Goal: Browse casually: Explore the website without a specific task or goal

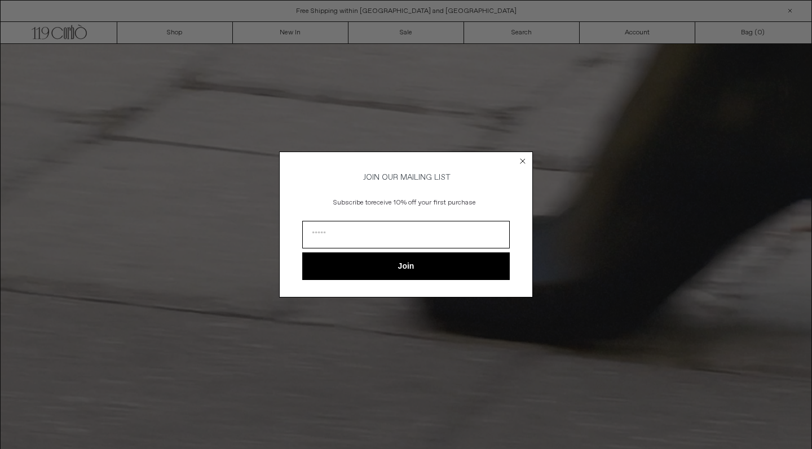
click at [520, 158] on circle "Close dialog" at bounding box center [522, 161] width 11 height 11
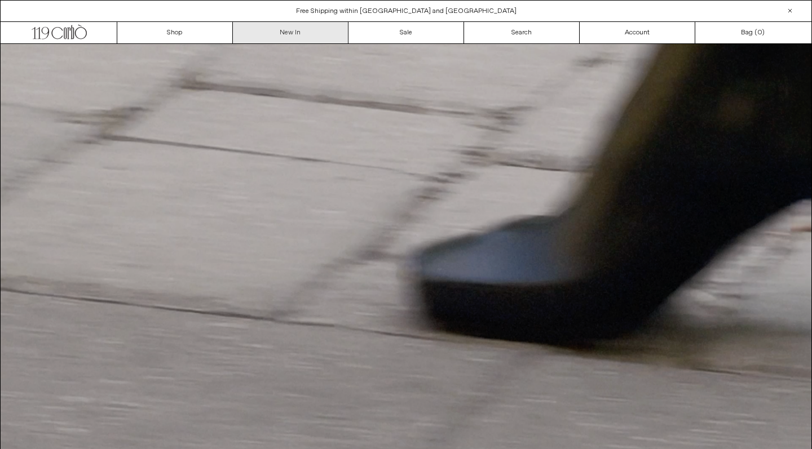
click at [274, 29] on link "New In" at bounding box center [291, 32] width 116 height 21
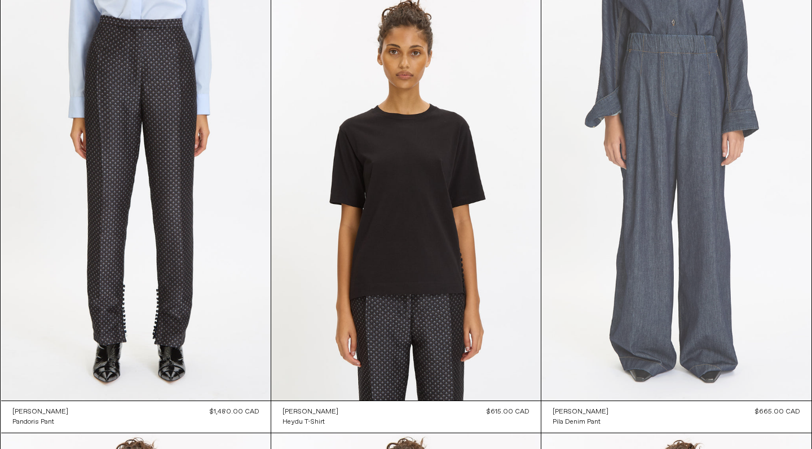
scroll to position [5330, 0]
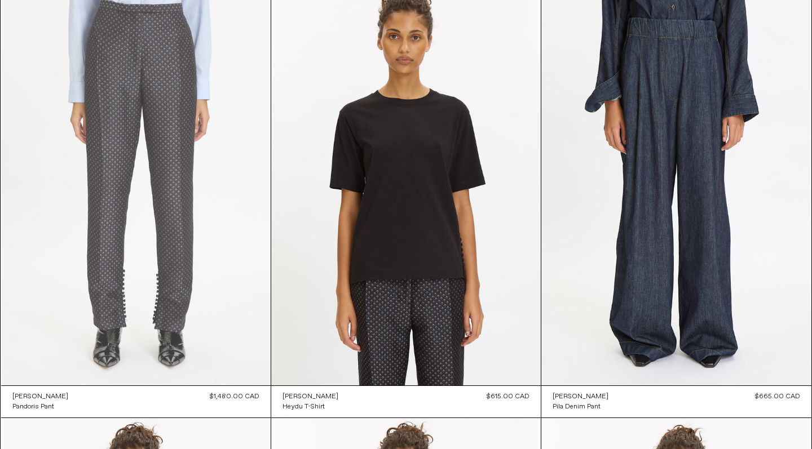
click at [200, 224] on at bounding box center [135, 183] width 269 height 404
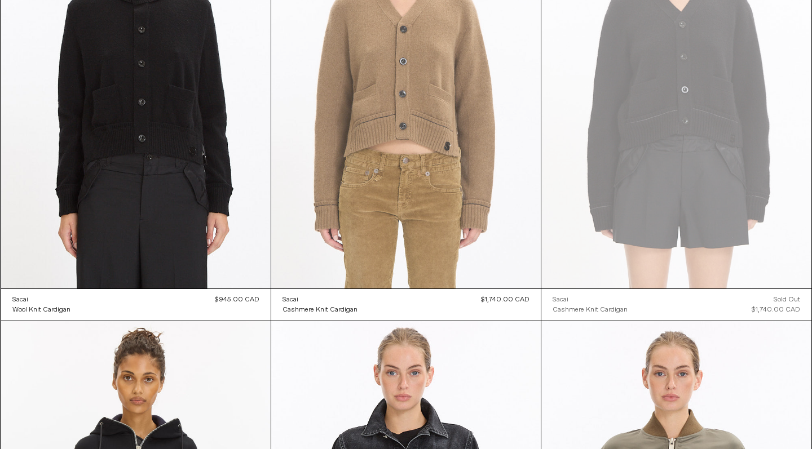
scroll to position [11546, 0]
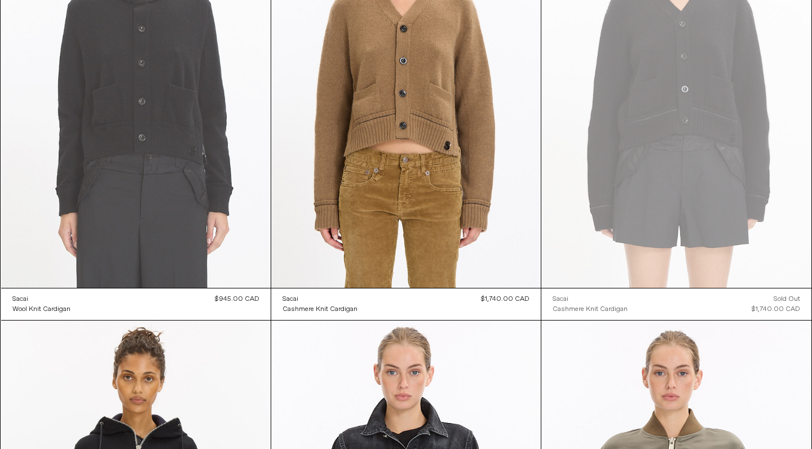
click at [179, 140] on at bounding box center [135, 85] width 269 height 404
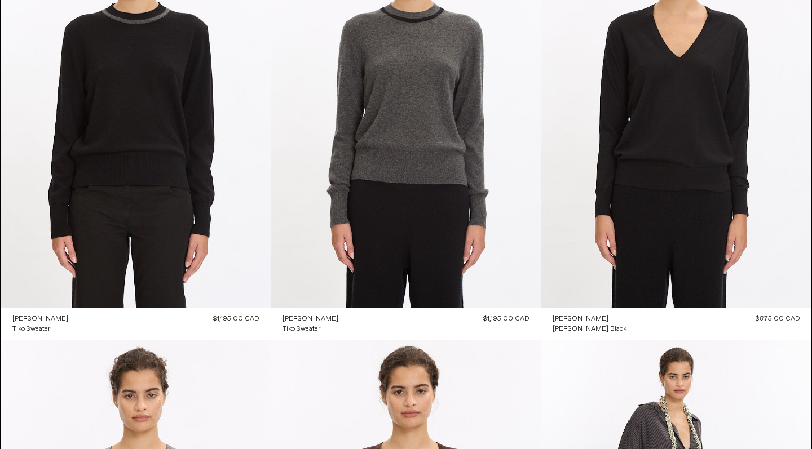
scroll to position [14150, 0]
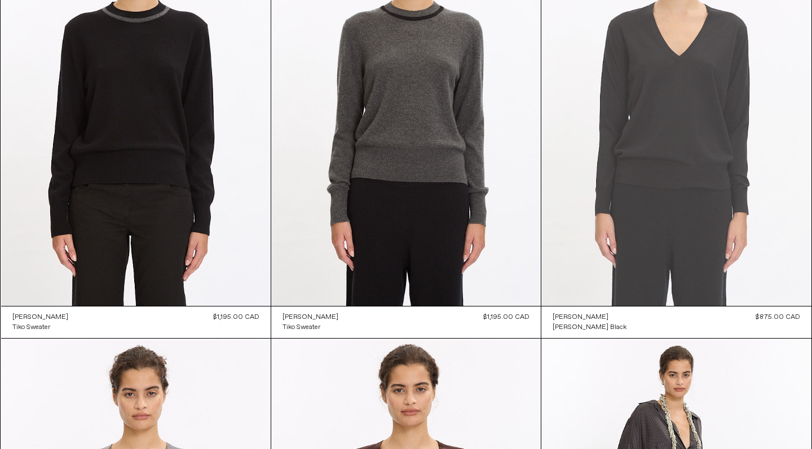
click at [642, 127] on at bounding box center [675, 104] width 269 height 405
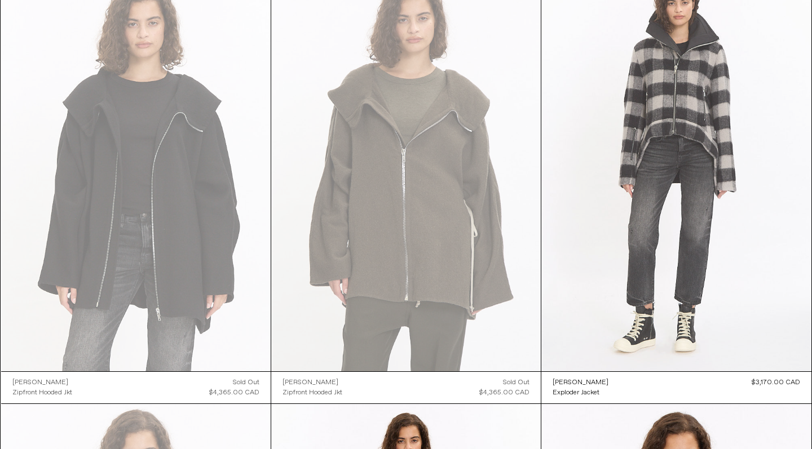
scroll to position [15806, 0]
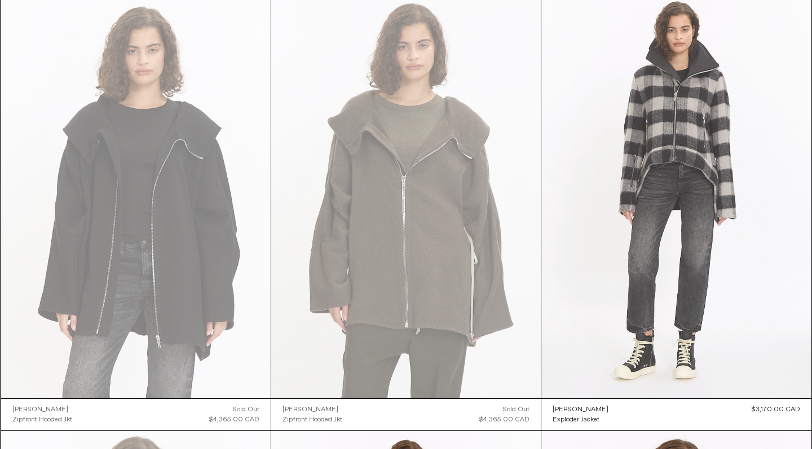
click at [644, 97] on at bounding box center [675, 196] width 269 height 405
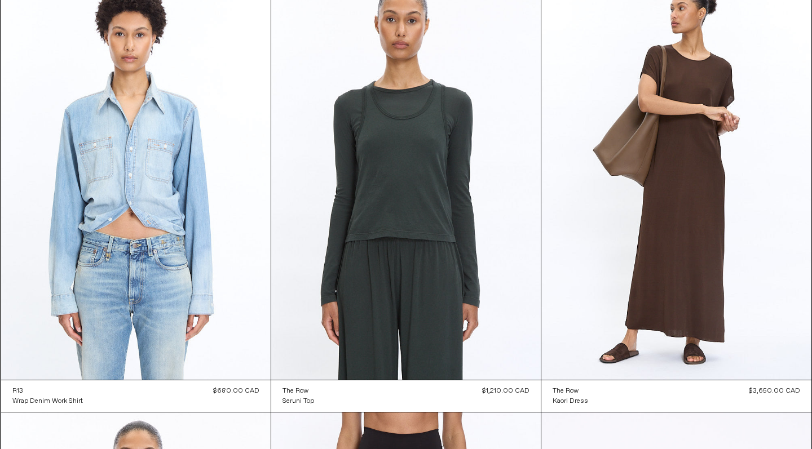
scroll to position [24566, 0]
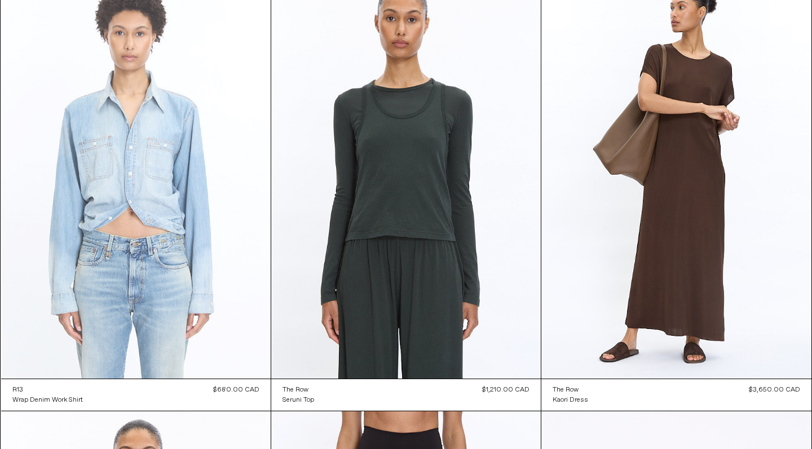
click at [116, 181] on at bounding box center [135, 177] width 269 height 404
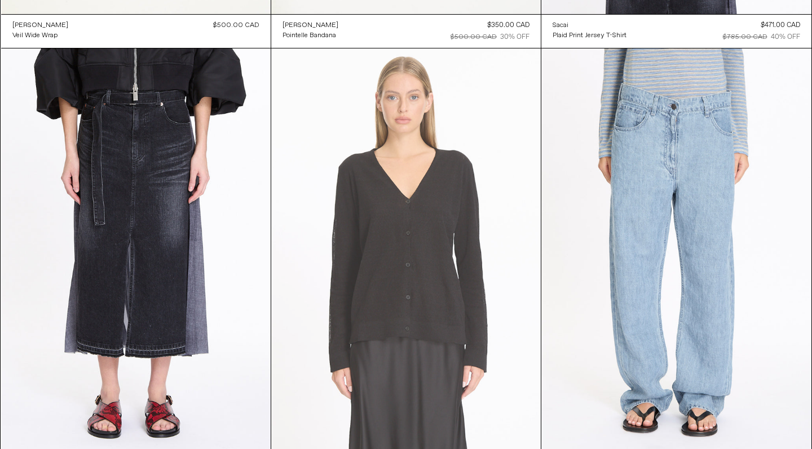
scroll to position [39383, 0]
click at [460, 241] on at bounding box center [405, 251] width 269 height 404
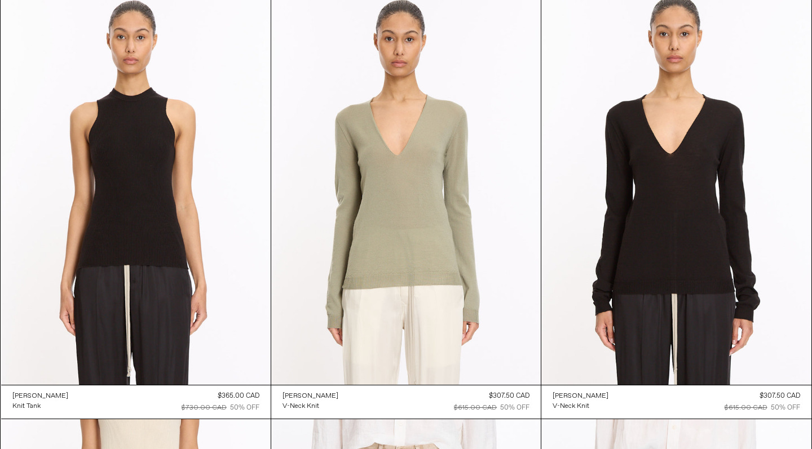
scroll to position [43390, 0]
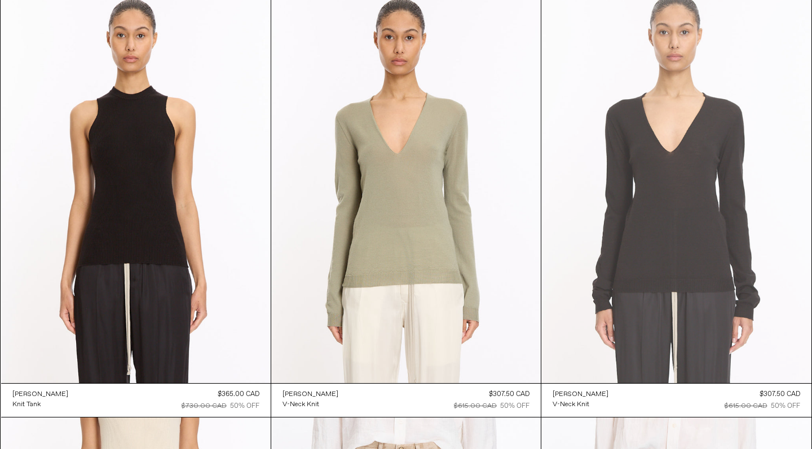
click at [606, 219] on at bounding box center [675, 181] width 269 height 405
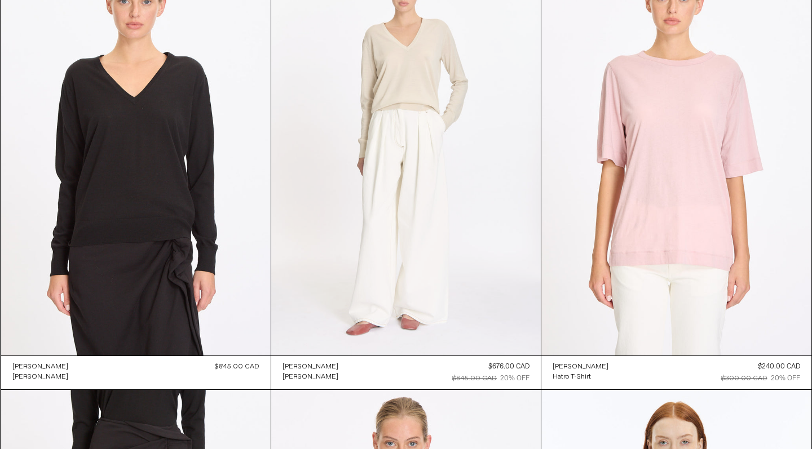
scroll to position [45174, 0]
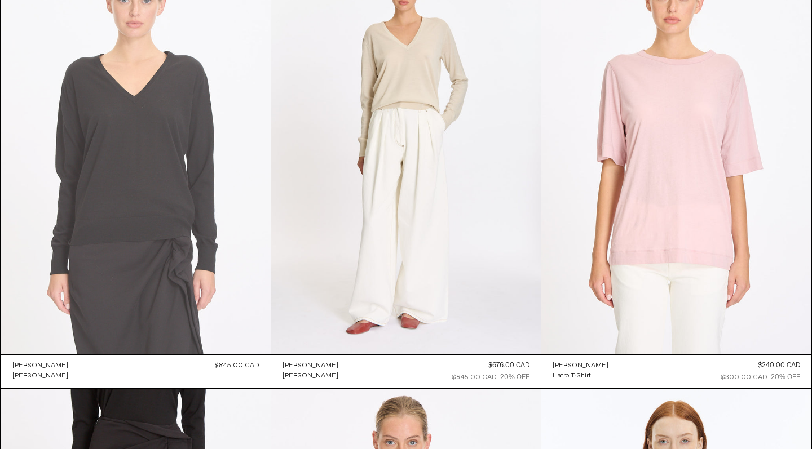
click at [183, 199] on at bounding box center [135, 152] width 269 height 404
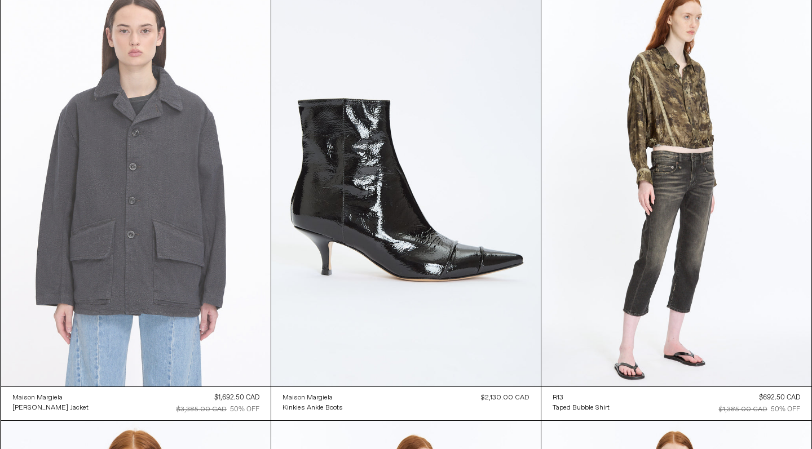
scroll to position [46418, 0]
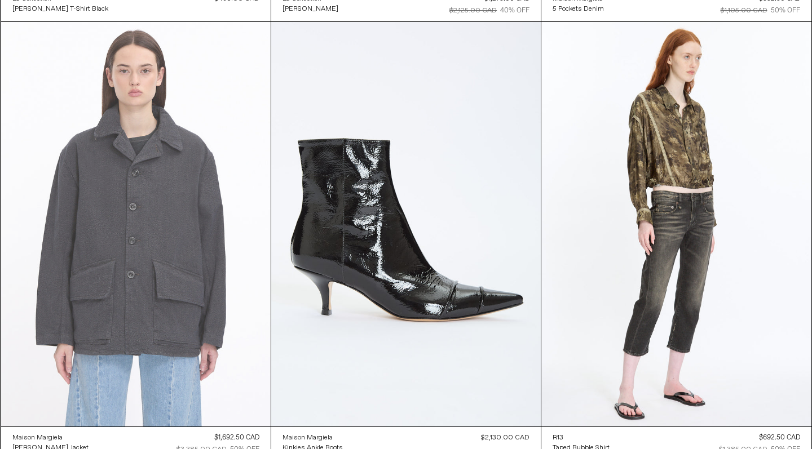
click at [210, 187] on at bounding box center [135, 224] width 269 height 404
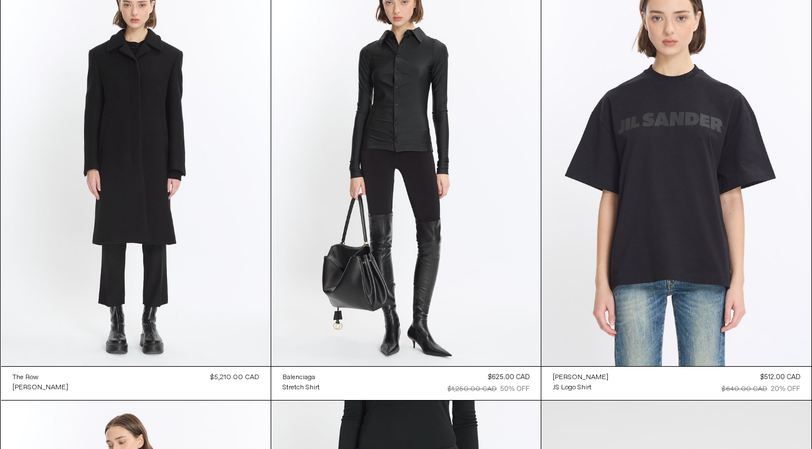
scroll to position [54802, 0]
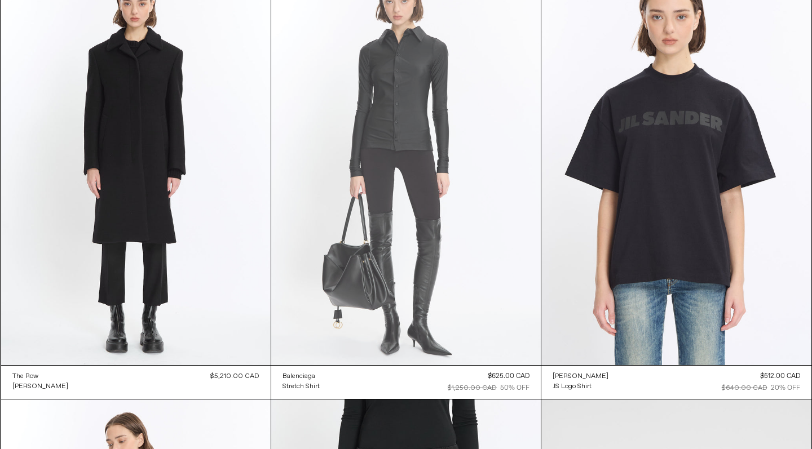
click at [383, 103] on at bounding box center [405, 163] width 269 height 404
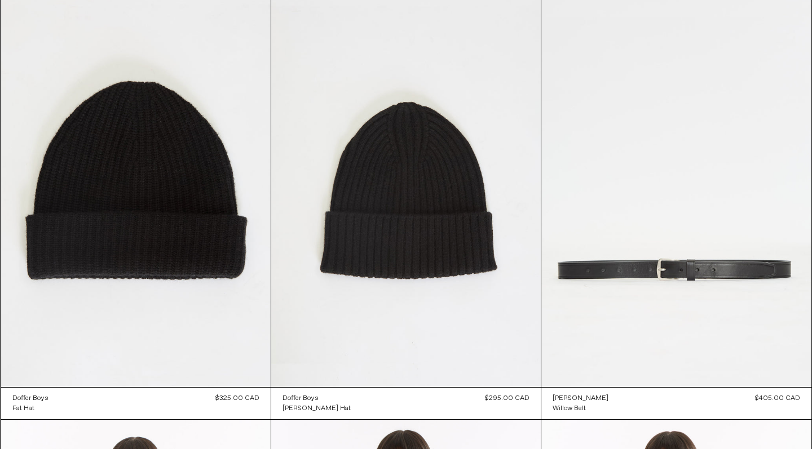
scroll to position [60924, 0]
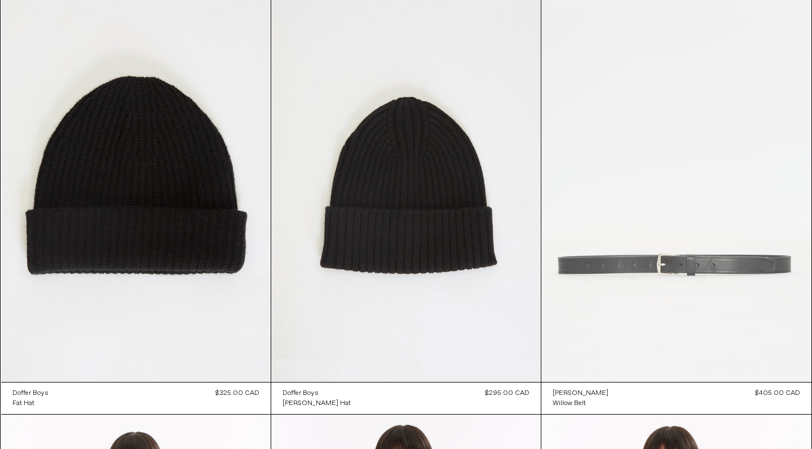
click at [637, 275] on at bounding box center [675, 179] width 269 height 405
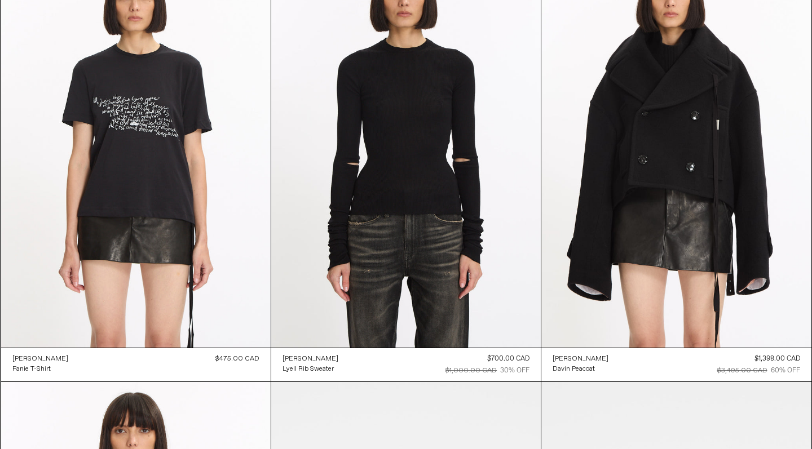
scroll to position [61396, 0]
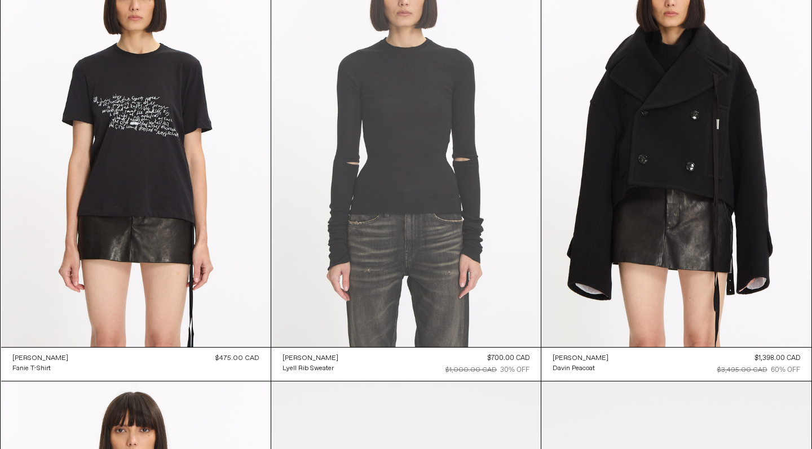
click at [325, 189] on at bounding box center [405, 145] width 269 height 404
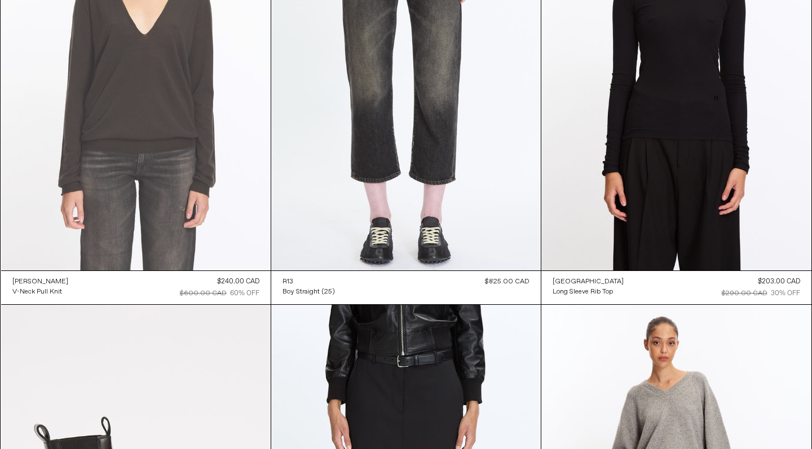
scroll to position [64106, 0]
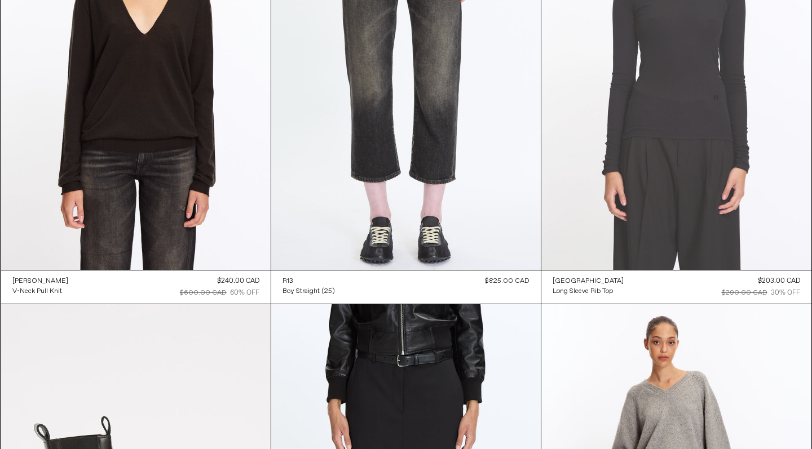
click at [601, 137] on at bounding box center [675, 68] width 269 height 405
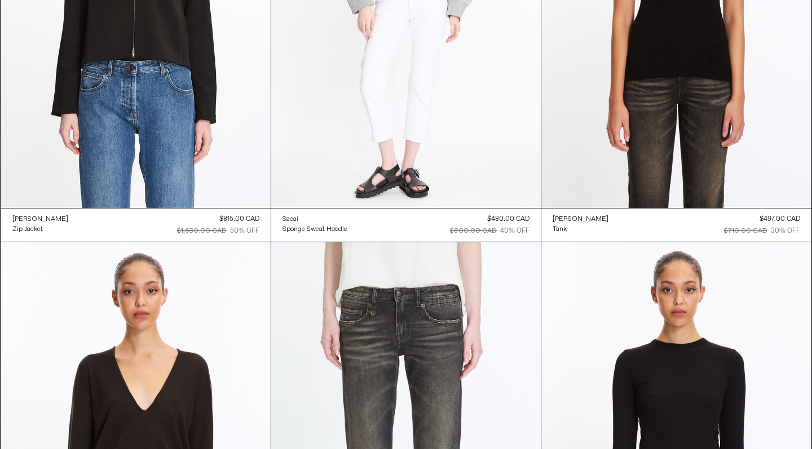
scroll to position [63713, 0]
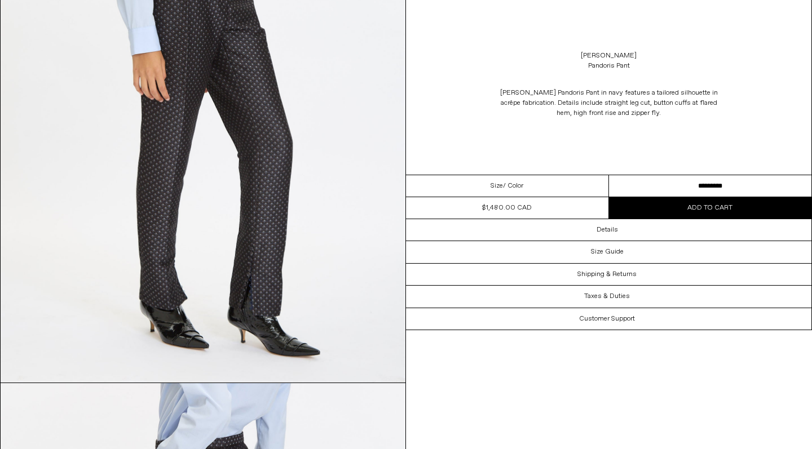
scroll to position [695, 0]
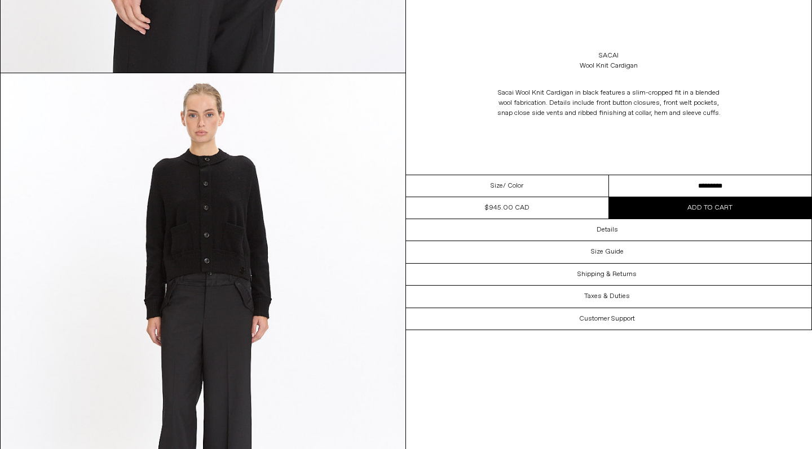
scroll to position [1513, 0]
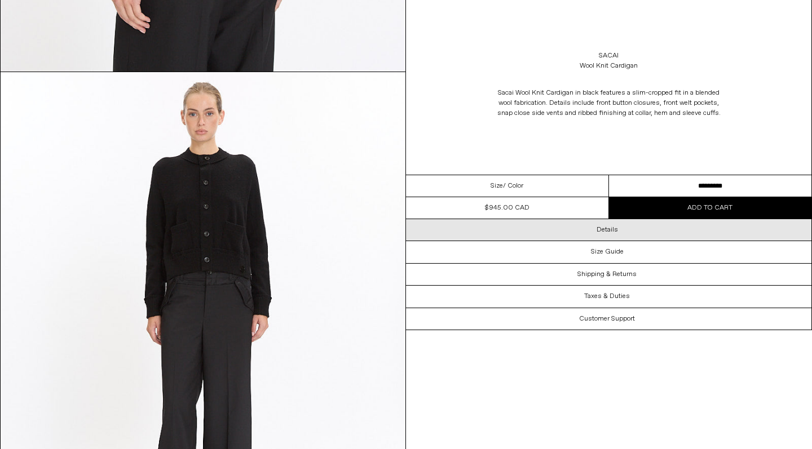
click at [553, 234] on div "Details" at bounding box center [608, 229] width 405 height 21
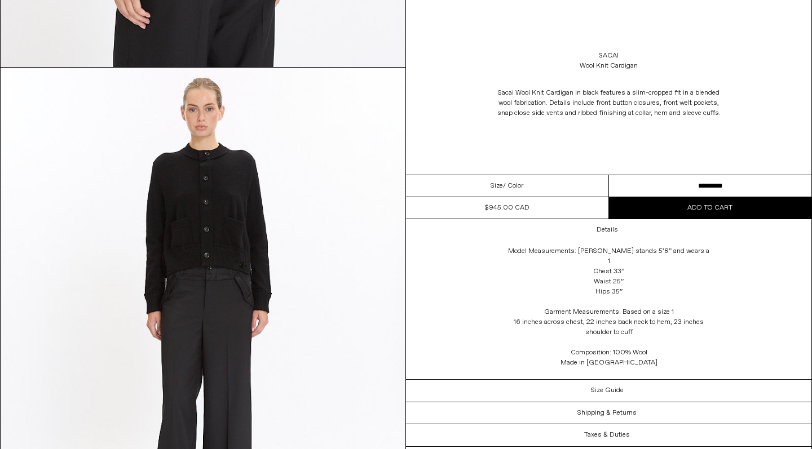
scroll to position [1519, 0]
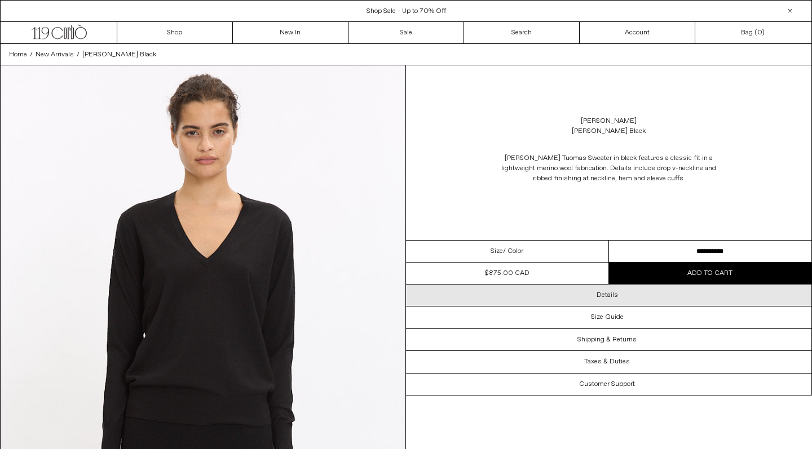
click at [534, 295] on div "Details" at bounding box center [608, 295] width 405 height 21
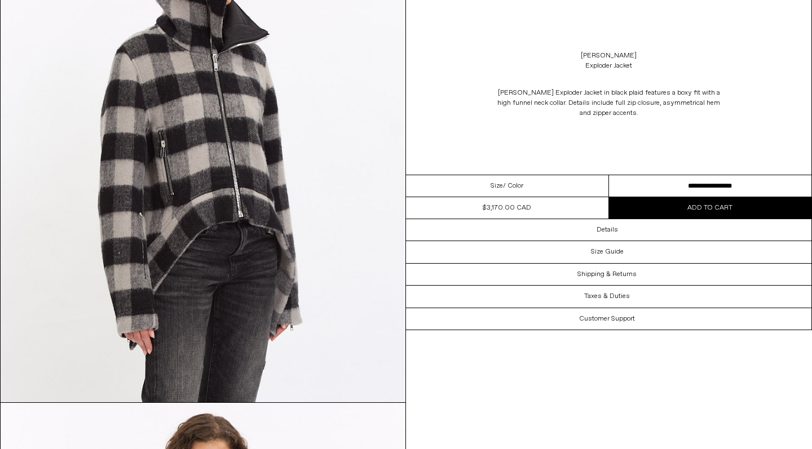
scroll to position [675, 0]
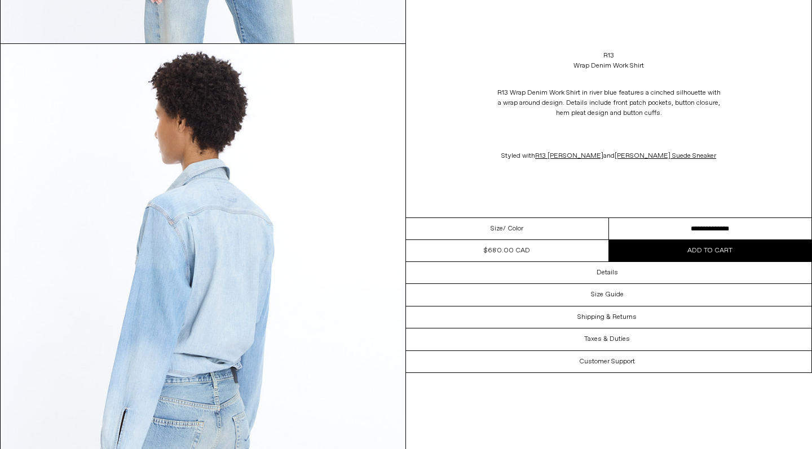
scroll to position [1035, 0]
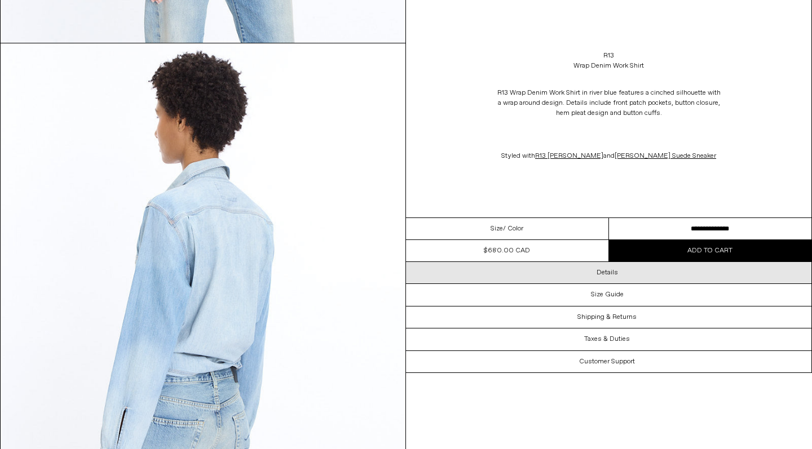
click at [638, 275] on div "Details" at bounding box center [608, 272] width 405 height 21
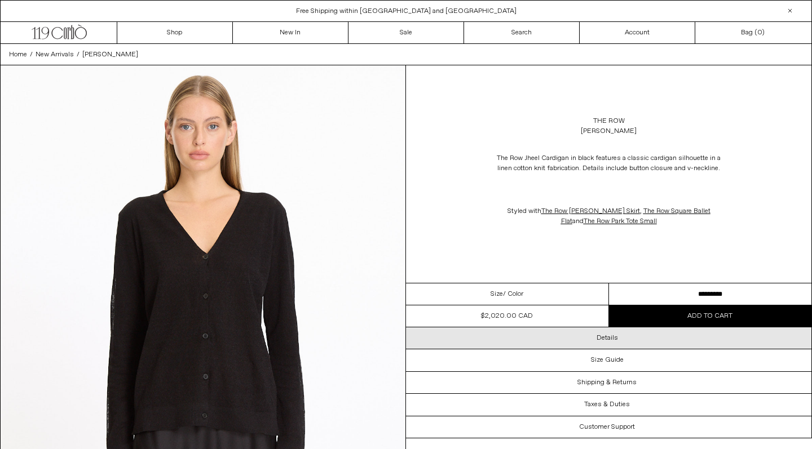
click at [526, 339] on div "Details" at bounding box center [608, 337] width 405 height 21
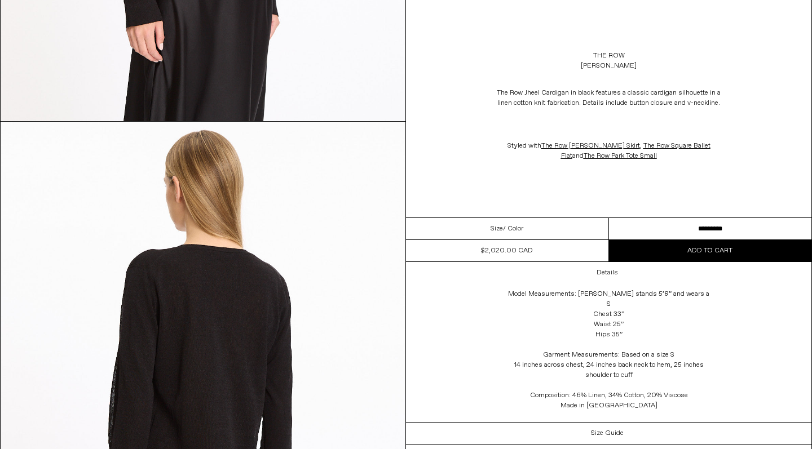
scroll to position [957, 0]
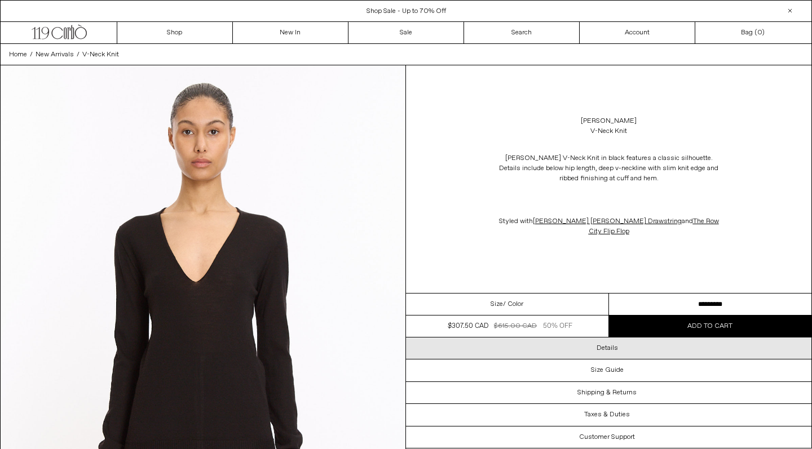
click at [580, 338] on div "Details" at bounding box center [608, 348] width 405 height 21
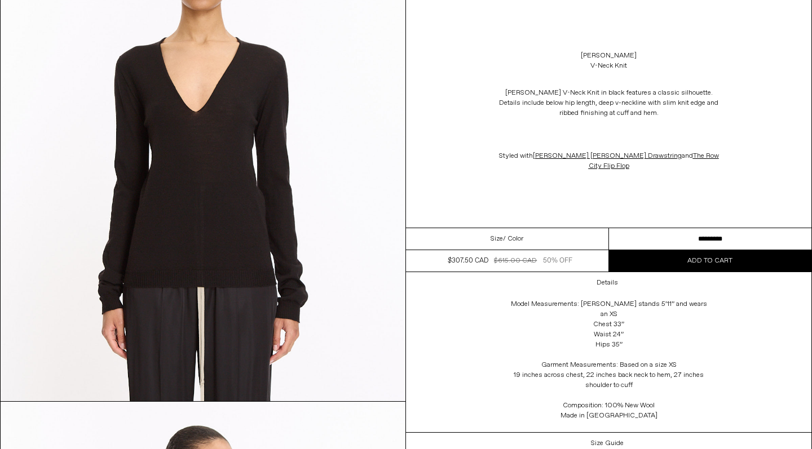
scroll to position [171, 0]
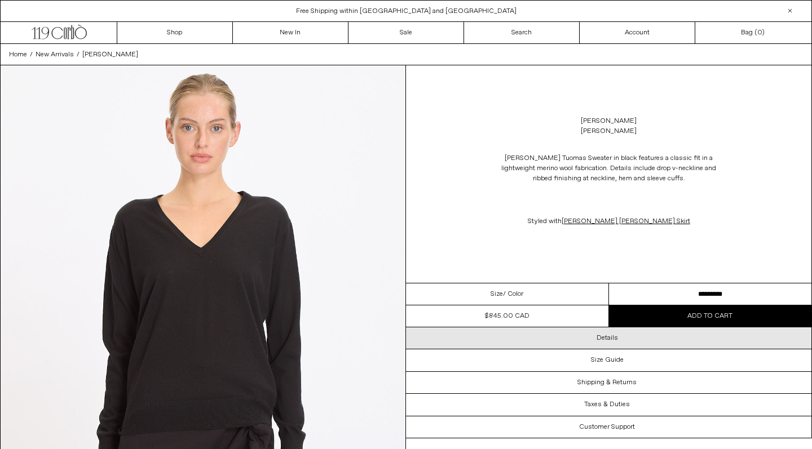
click at [616, 342] on h3 "Details" at bounding box center [606, 338] width 21 height 8
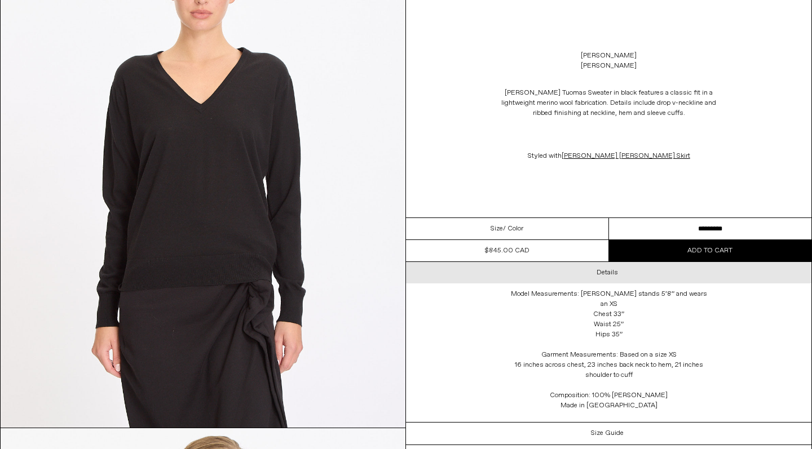
scroll to position [145, 0]
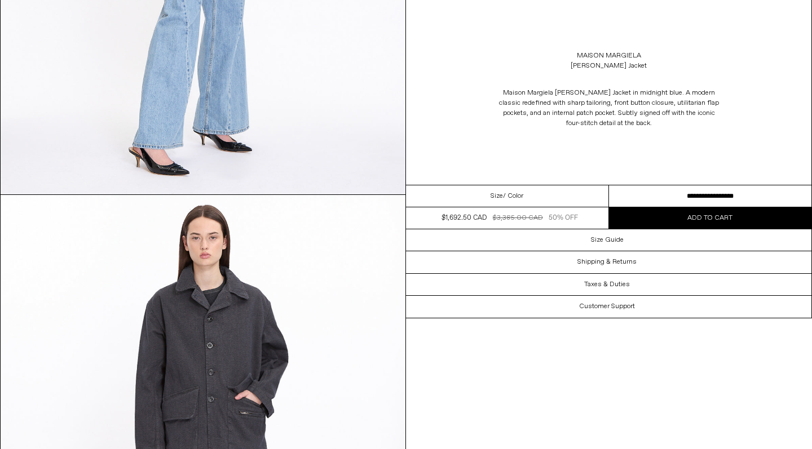
scroll to position [885, 0]
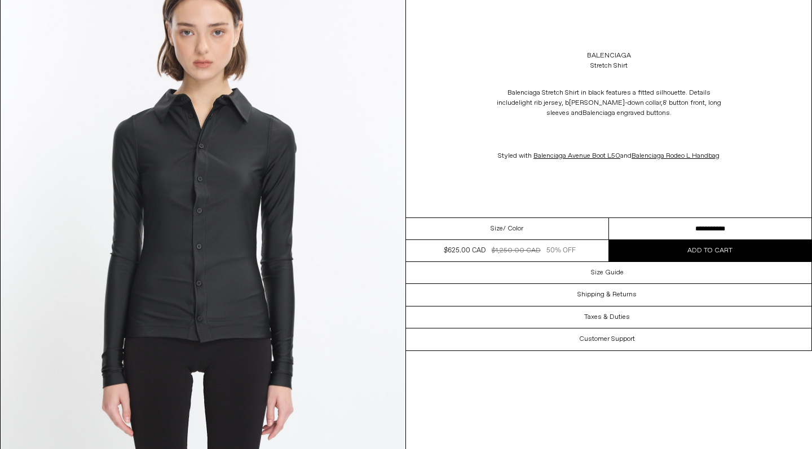
scroll to position [627, 0]
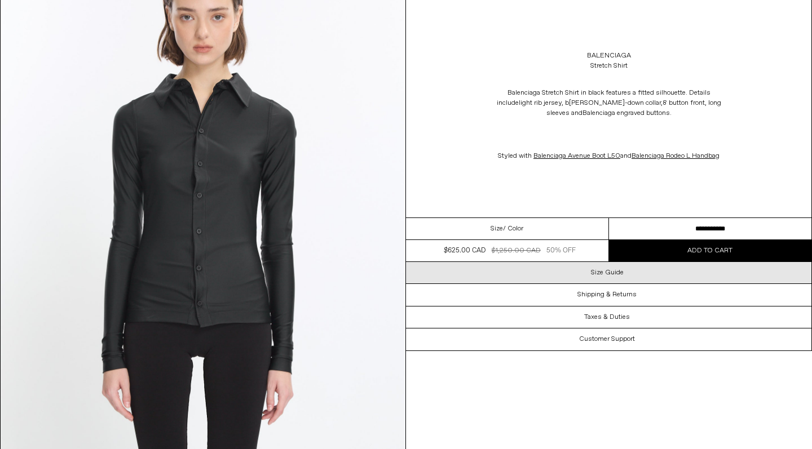
click at [564, 283] on div "Size Guide" at bounding box center [608, 272] width 405 height 21
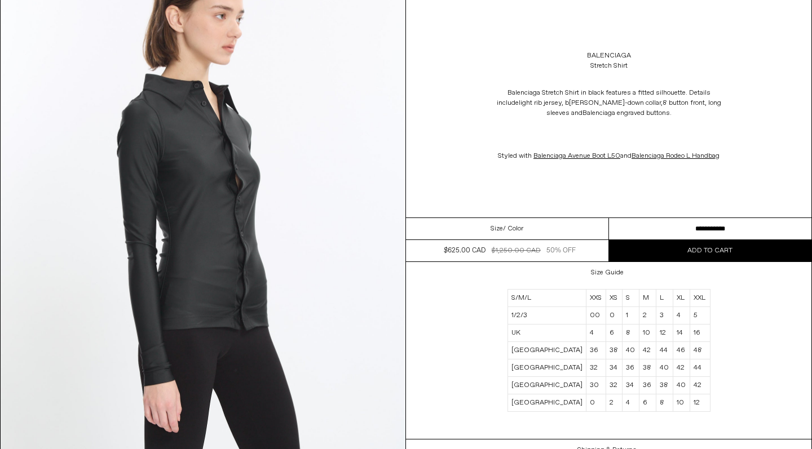
scroll to position [1132, 0]
drag, startPoint x: 645, startPoint y: 238, endPoint x: 301, endPoint y: 429, distance: 393.5
click at [538, 205] on div "**********" at bounding box center [609, 253] width 406 height 506
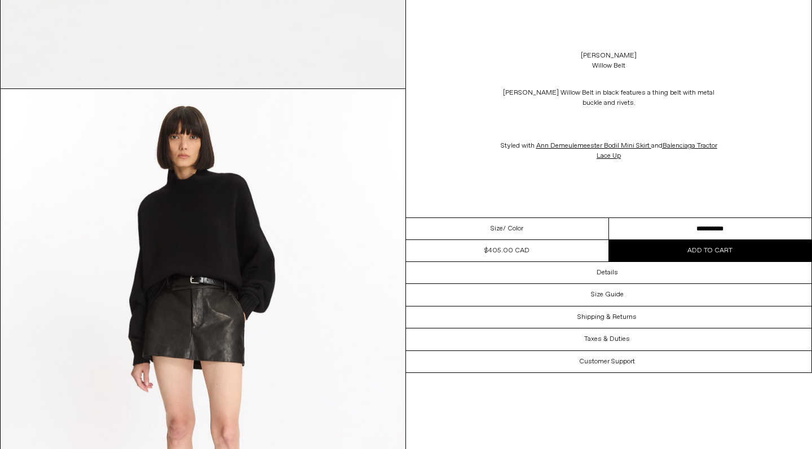
scroll to position [564, 0]
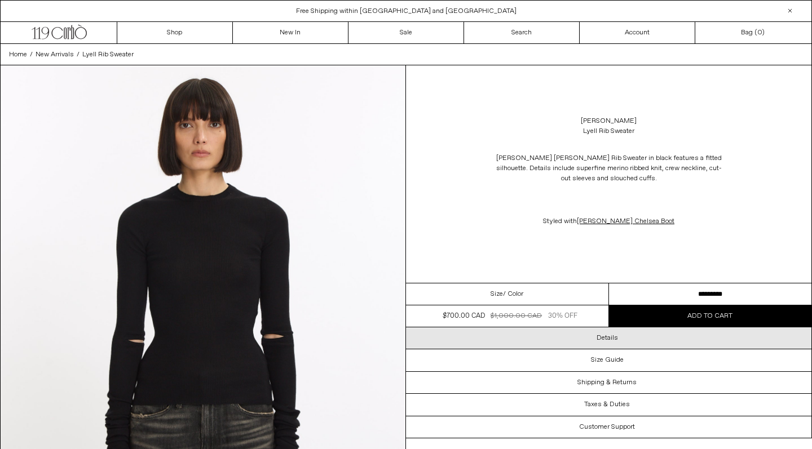
click at [604, 344] on div "Details" at bounding box center [608, 337] width 405 height 21
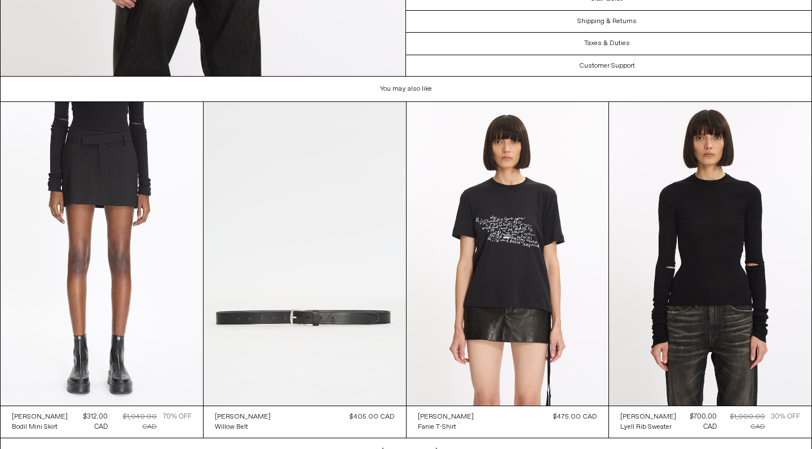
scroll to position [2015, 0]
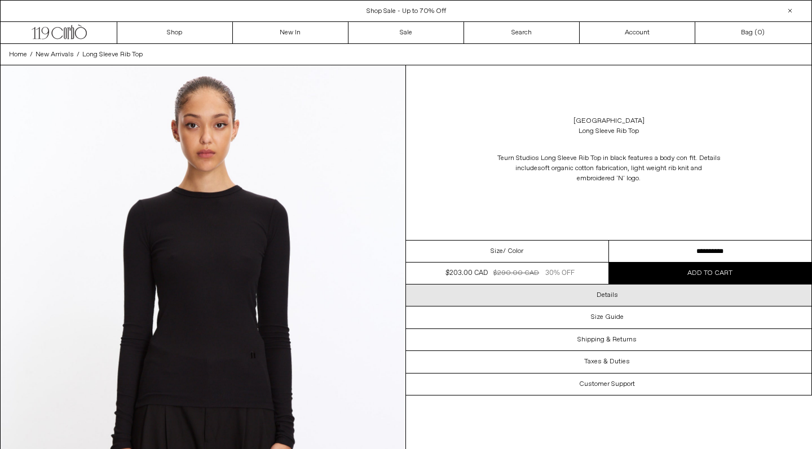
click at [579, 303] on div "Details" at bounding box center [608, 295] width 405 height 21
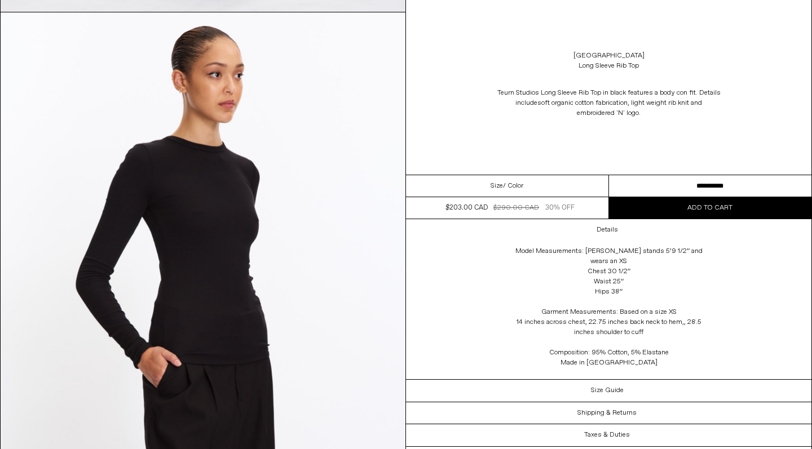
scroll to position [1066, 0]
